Goal: Task Accomplishment & Management: Use online tool/utility

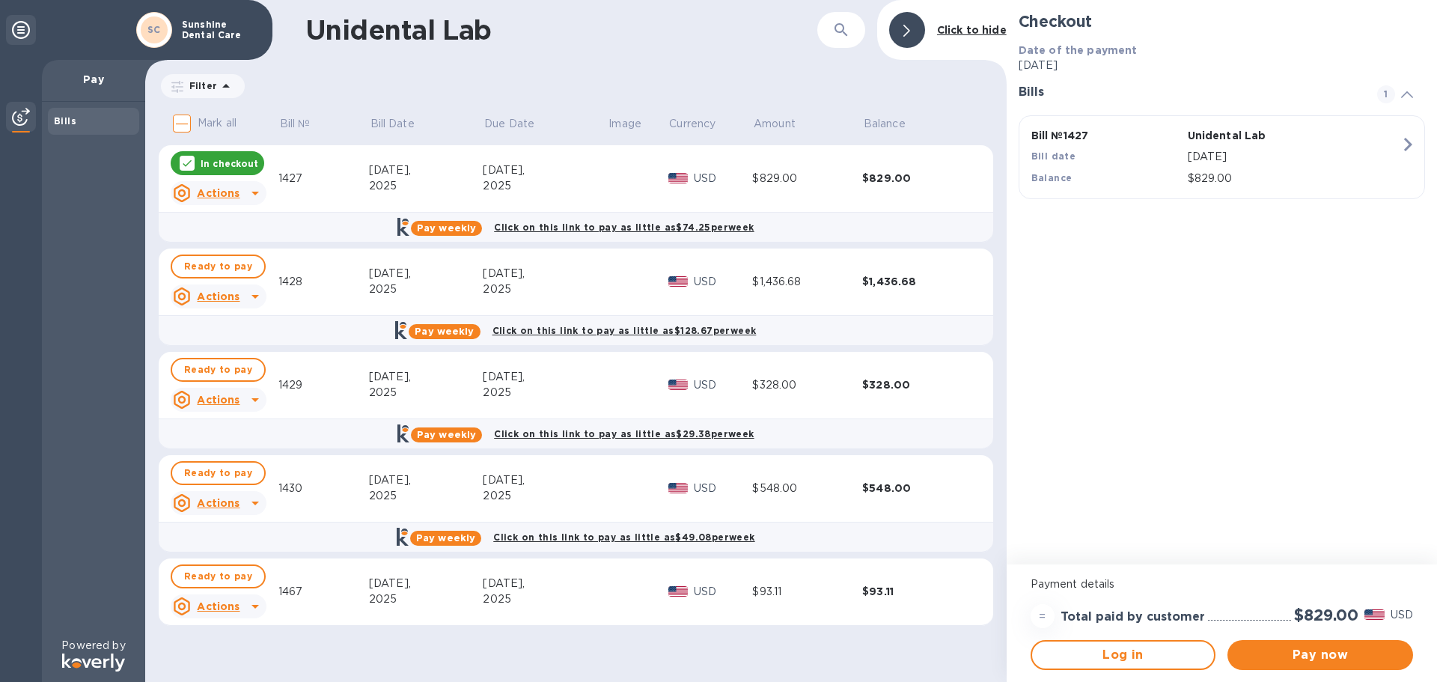
click at [323, 179] on div "1427" at bounding box center [323, 179] width 91 height 16
click at [481, 183] on div "2025" at bounding box center [426, 186] width 115 height 16
click at [495, 183] on div "2025" at bounding box center [545, 186] width 124 height 16
click at [878, 180] on div "$829.00" at bounding box center [917, 178] width 110 height 15
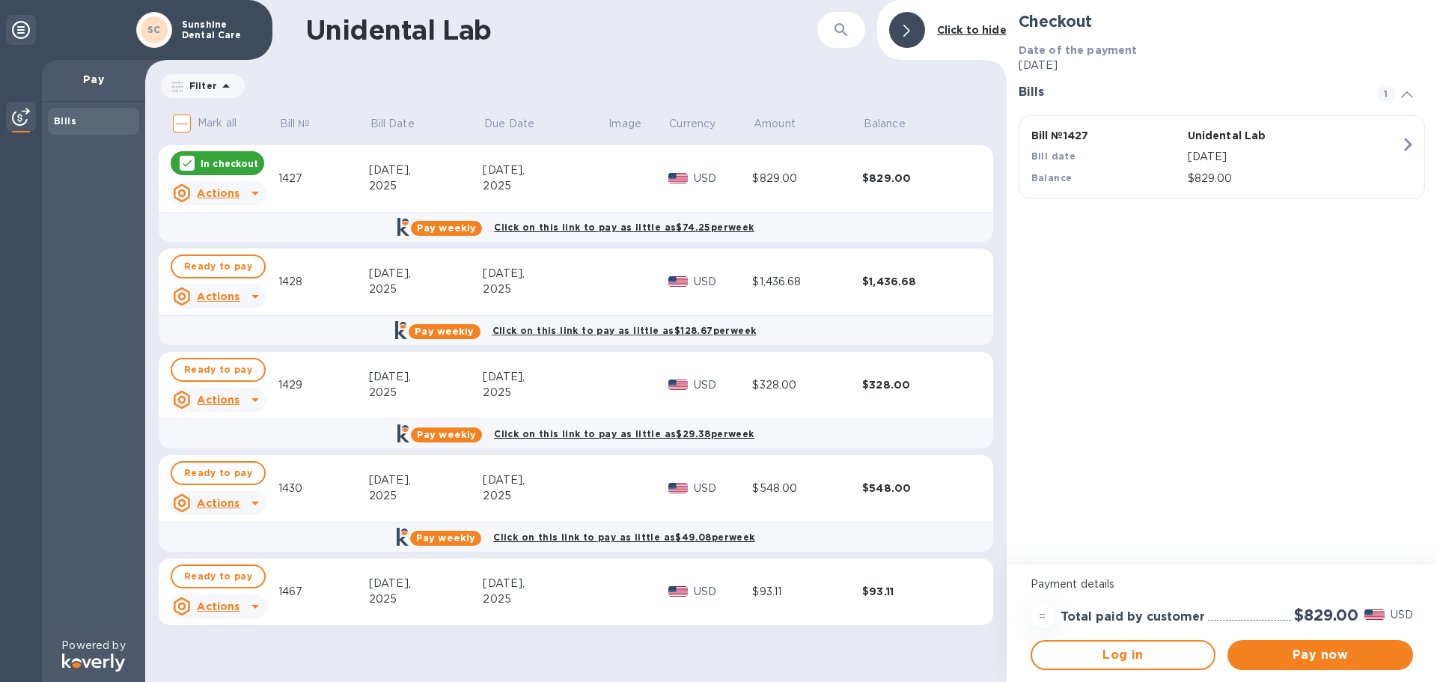
click at [878, 182] on div "$829.00" at bounding box center [917, 178] width 110 height 15
click at [71, 118] on b "Bills" at bounding box center [65, 120] width 22 height 11
click at [102, 74] on p "Pay" at bounding box center [93, 79] width 79 height 15
click at [23, 34] on icon at bounding box center [21, 30] width 18 height 18
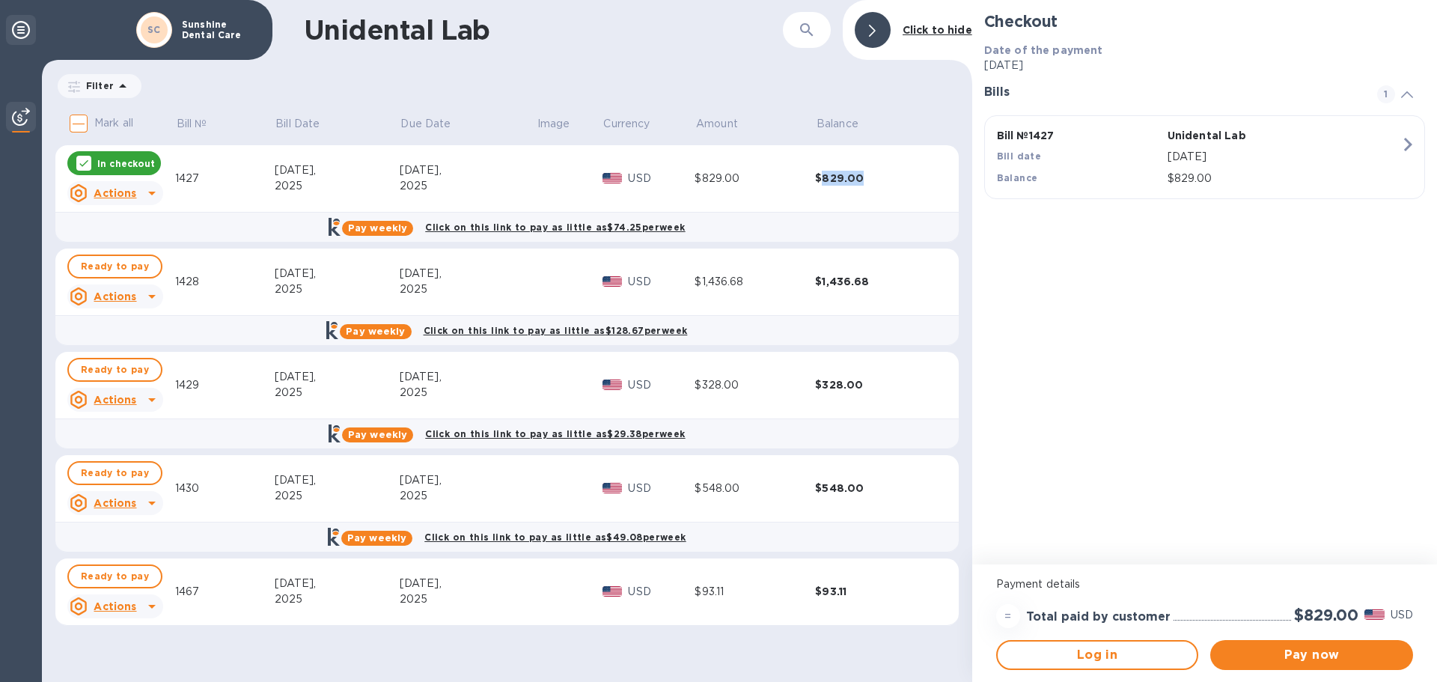
click at [20, 31] on icon at bounding box center [21, 30] width 18 height 18
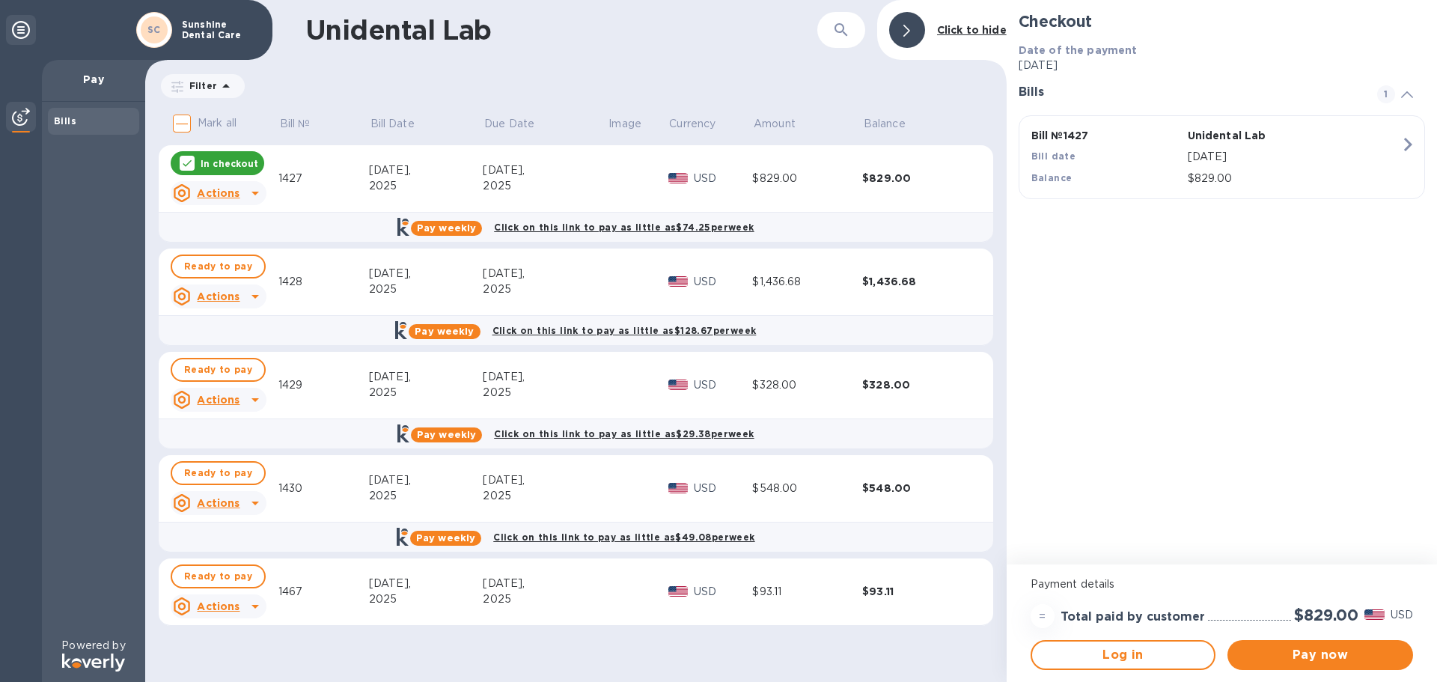
click at [909, 28] on icon at bounding box center [906, 31] width 7 height 12
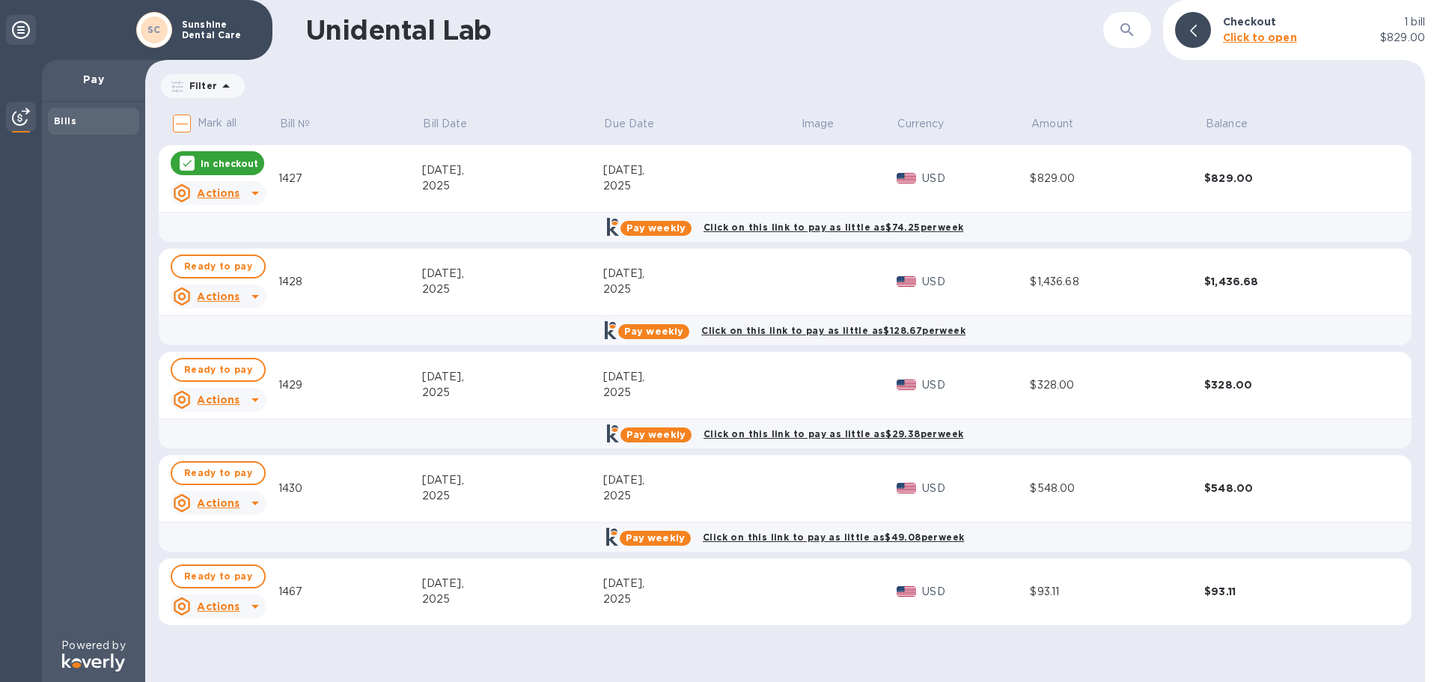
click at [28, 28] on icon at bounding box center [21, 30] width 18 height 18
